Goal: Find specific page/section: Find specific page/section

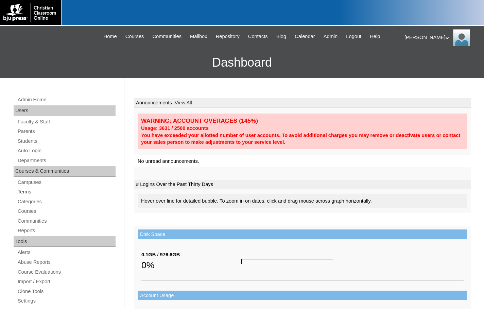
click at [26, 192] on link "Terms" at bounding box center [66, 191] width 98 height 8
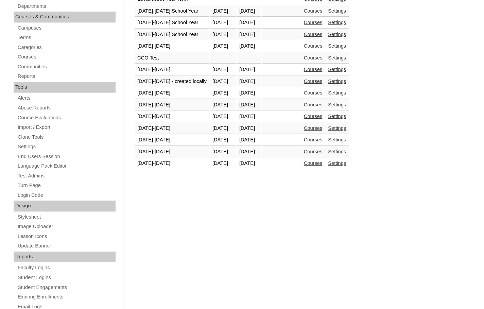
scroll to position [170, 0]
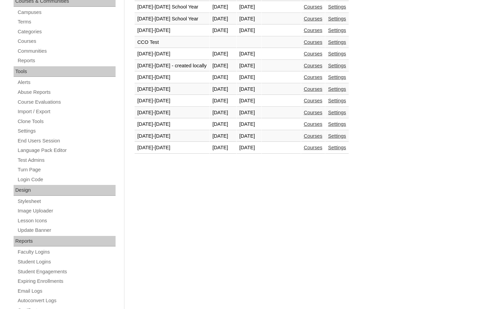
click at [322, 148] on link "Courses" at bounding box center [313, 147] width 19 height 5
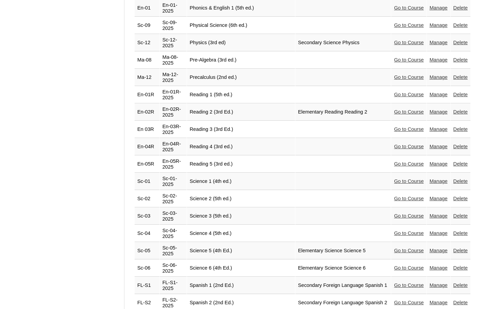
scroll to position [1384, 0]
